Goal: Navigation & Orientation: Find specific page/section

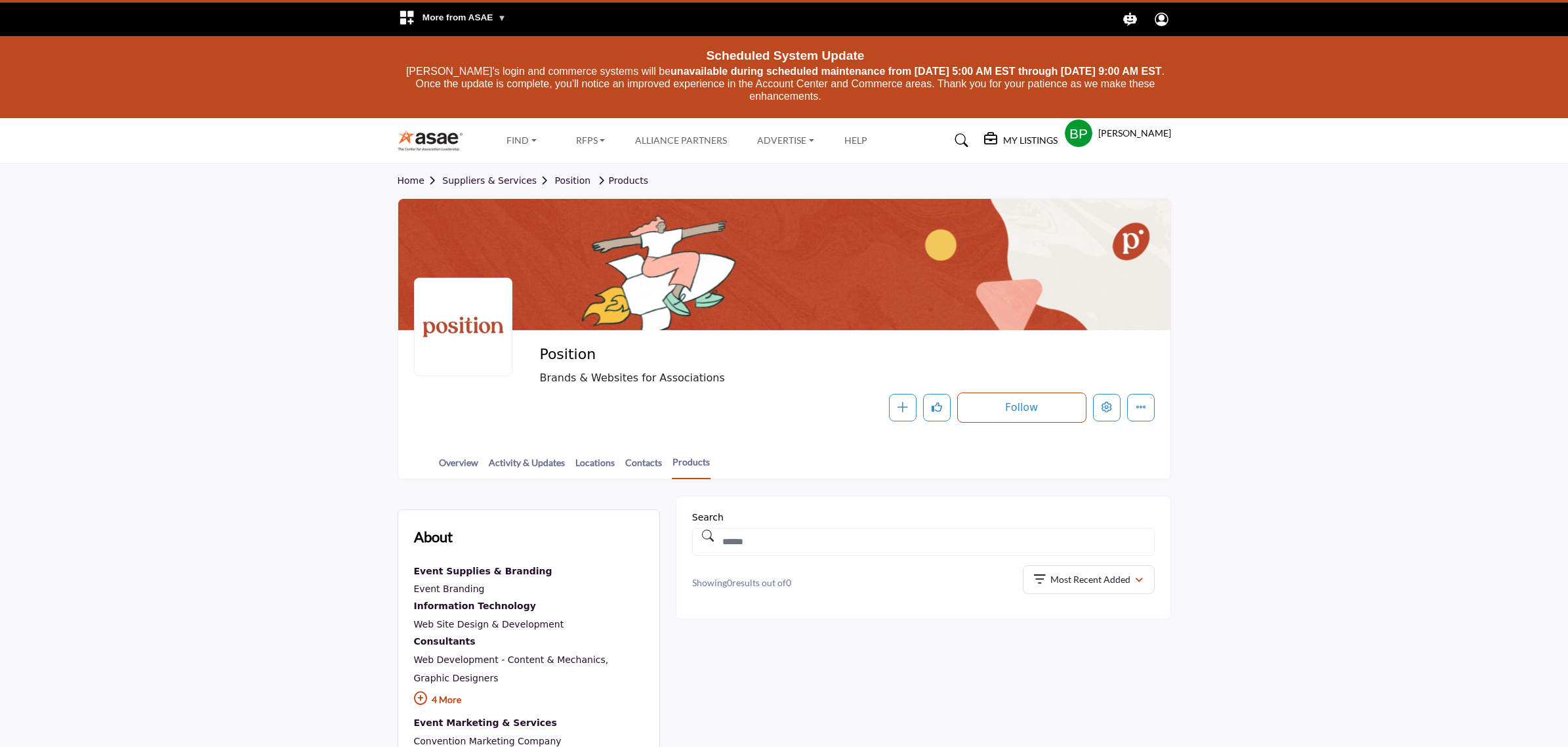
scroll to position [108, 0]
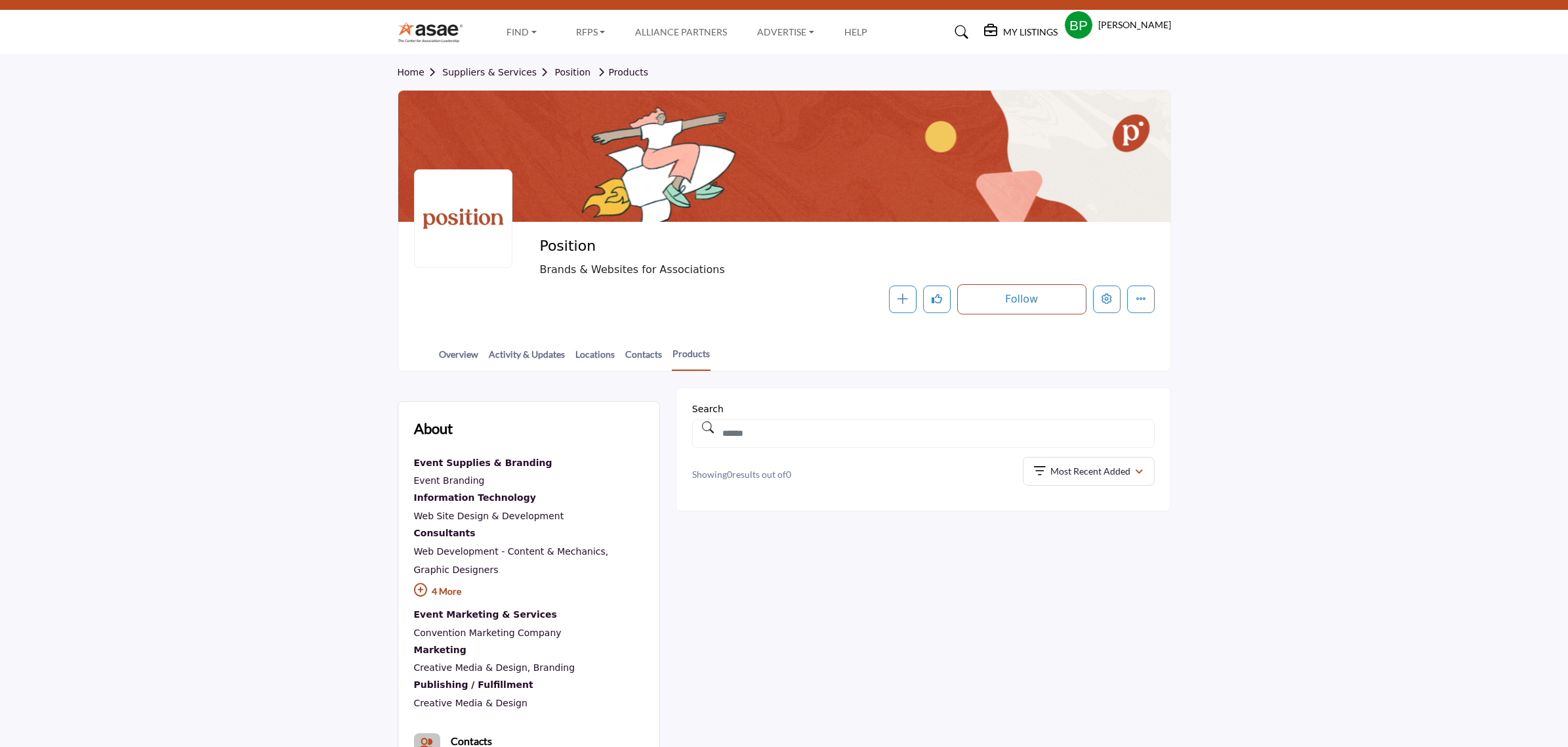
click at [0, 0] on div at bounding box center [0, 0] width 0 height 0
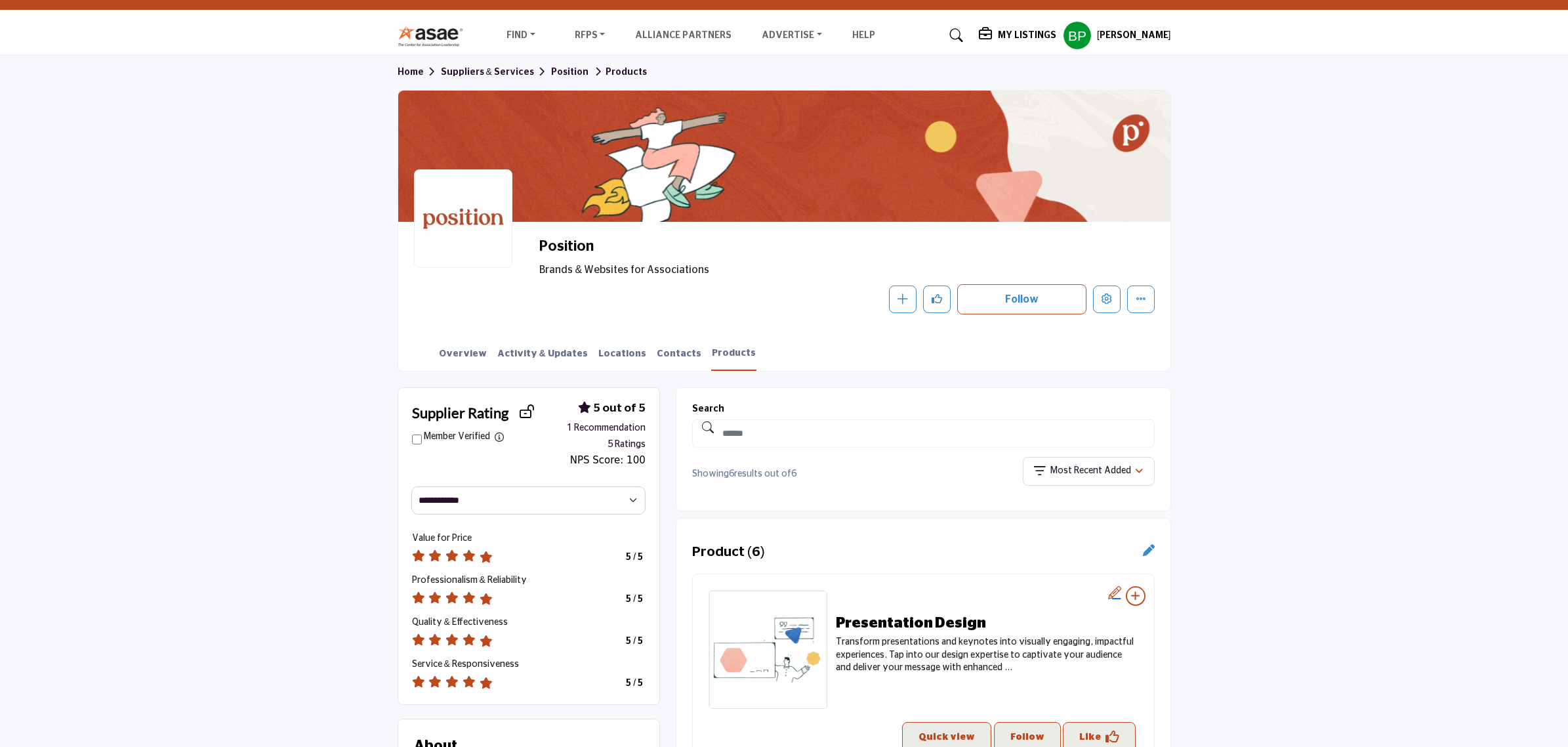
click at [405, 66] on span "Home Suppliers & Services Position Products" at bounding box center [522, 72] width 249 height 14
click at [417, 72] on link "Home" at bounding box center [419, 72] width 43 height 9
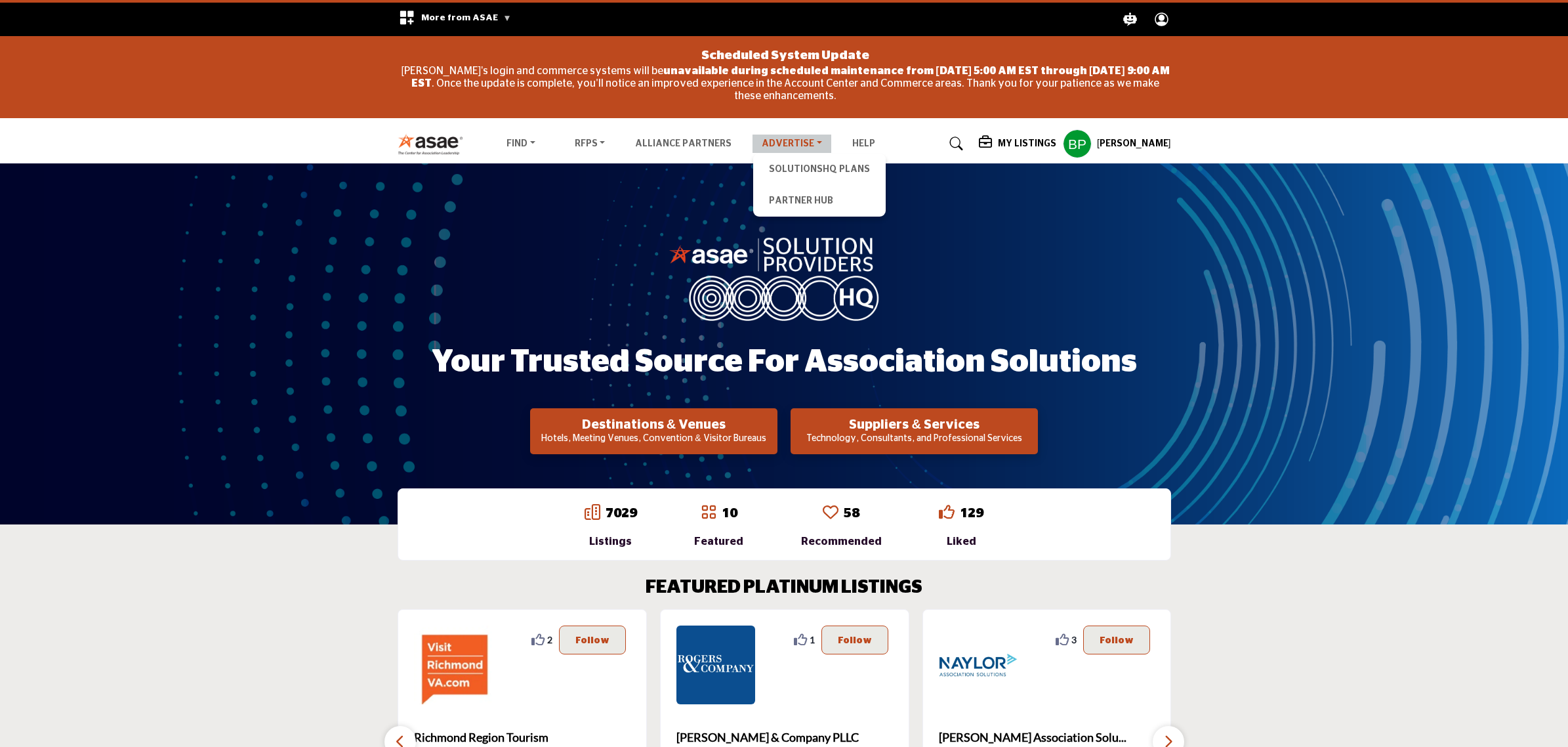
click at [777, 138] on link "Advertise" at bounding box center [791, 144] width 78 height 19
click at [789, 190] on li "Partner Hub" at bounding box center [819, 200] width 132 height 31
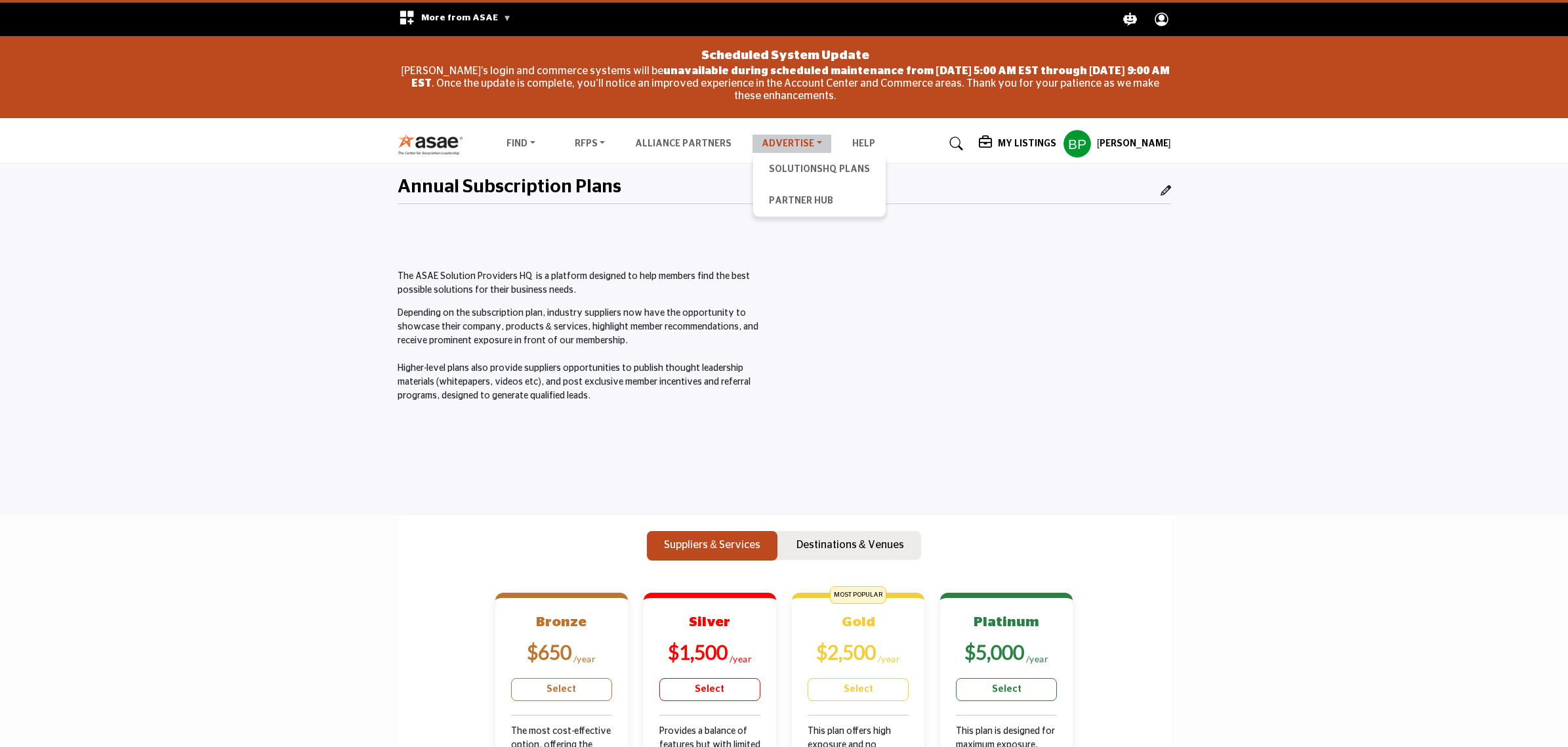
click at [753, 142] on link "Advertise" at bounding box center [791, 144] width 78 height 19
click at [789, 199] on link "Partner Hub" at bounding box center [819, 201] width 120 height 19
click at [774, 201] on link "Partner Hub" at bounding box center [819, 201] width 120 height 19
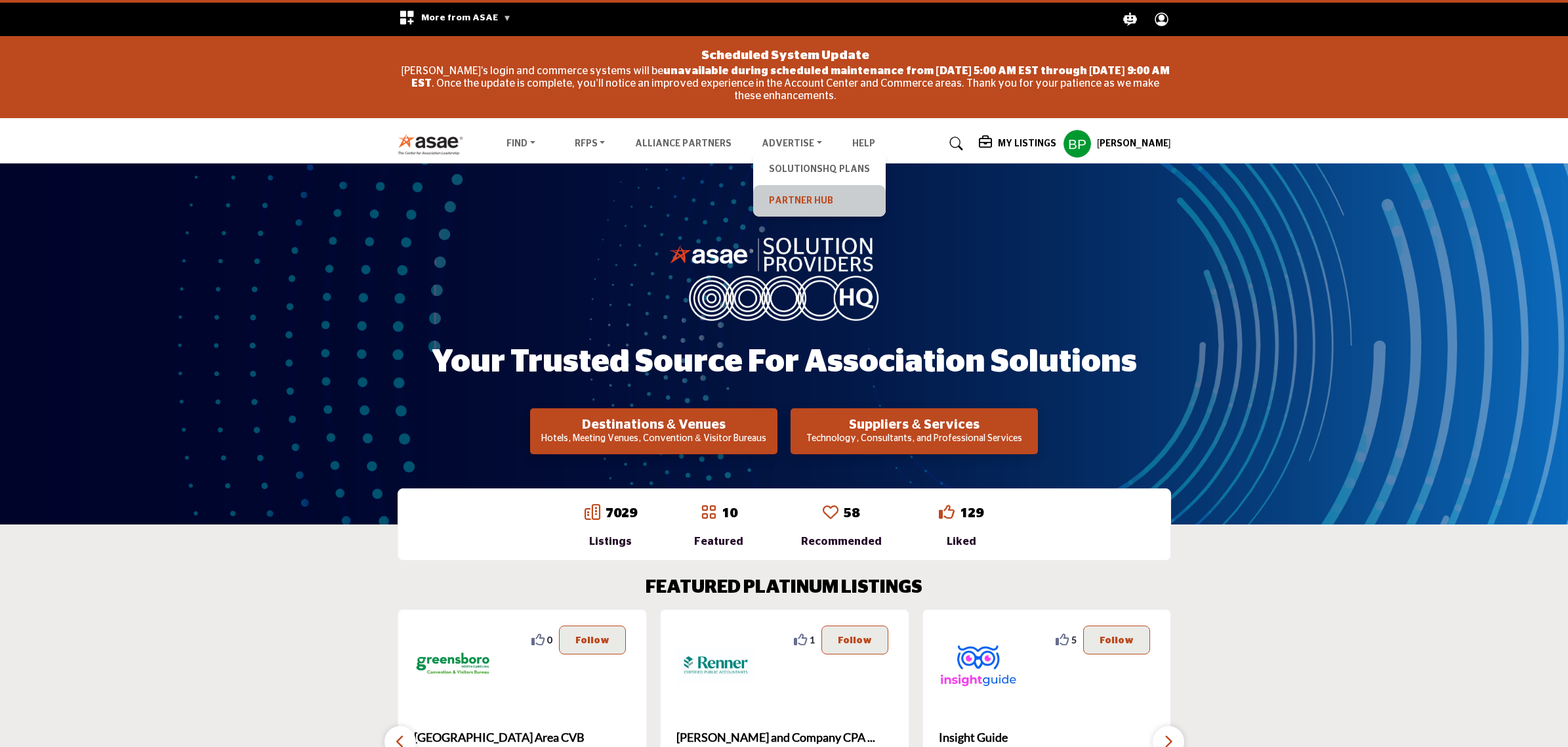
click at [788, 199] on link "Partner Hub" at bounding box center [819, 201] width 120 height 19
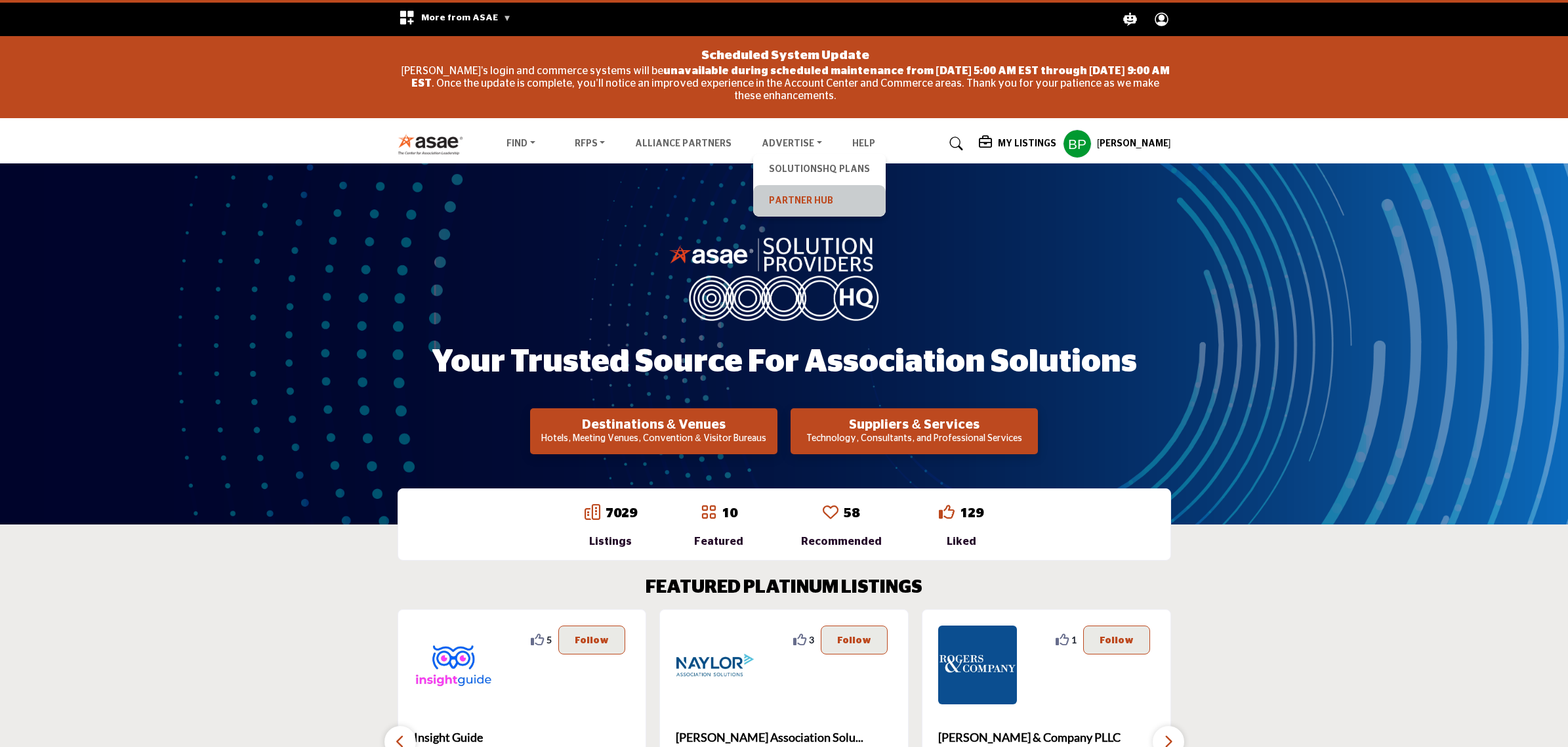
click at [785, 199] on link "Partner Hub" at bounding box center [819, 201] width 120 height 19
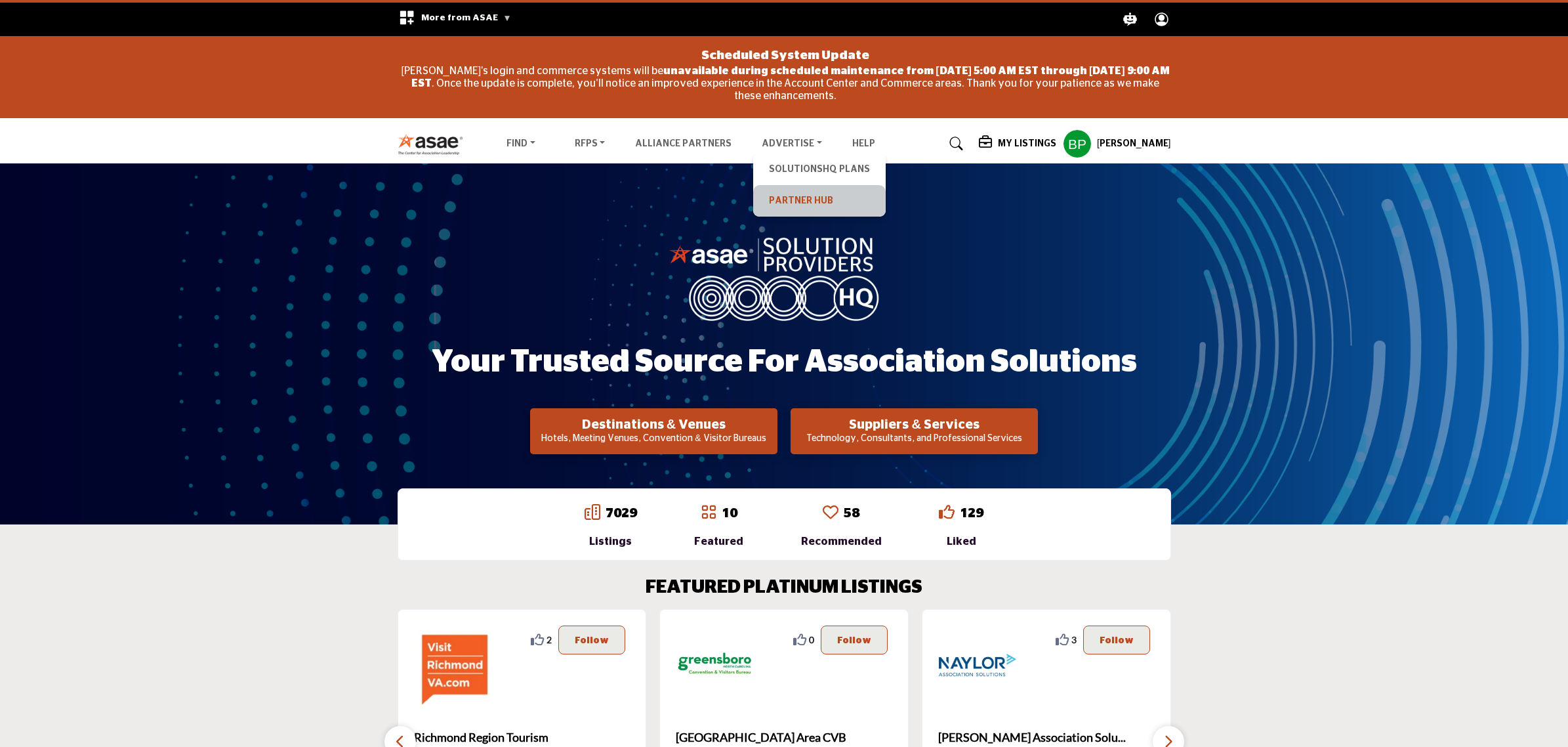
click at [810, 203] on link "Partner Hub" at bounding box center [819, 201] width 120 height 19
